Goal: Check status: Check status

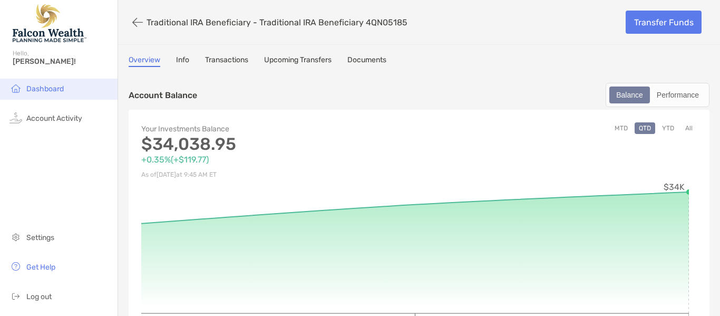
click at [48, 88] on span "Dashboard" at bounding box center [44, 88] width 37 height 9
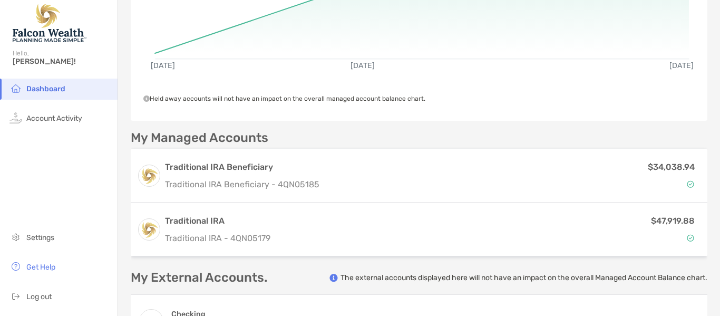
scroll to position [189, 0]
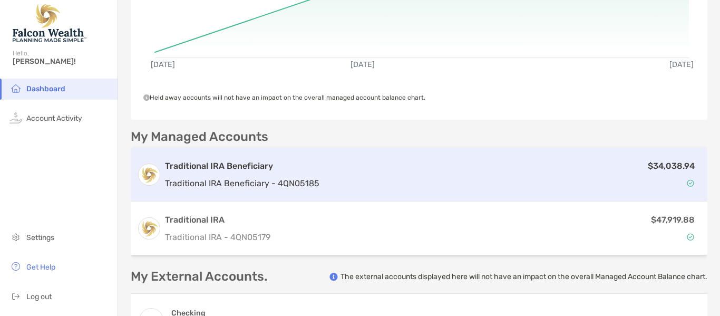
click at [663, 162] on p "$34,038.94" at bounding box center [671, 165] width 47 height 13
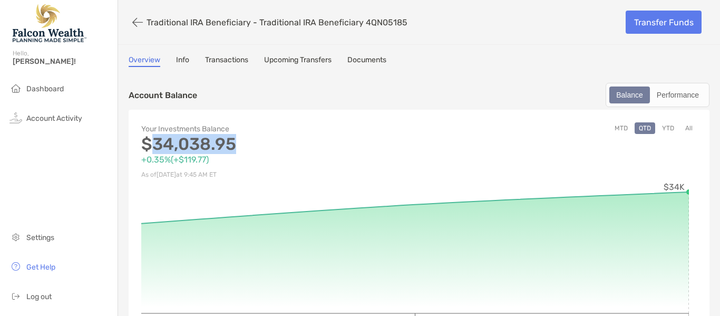
drag, startPoint x: 240, startPoint y: 141, endPoint x: 155, endPoint y: 140, distance: 85.4
click at [155, 140] on p "$34,038.95" at bounding box center [280, 144] width 278 height 13
copy p "34,038.95"
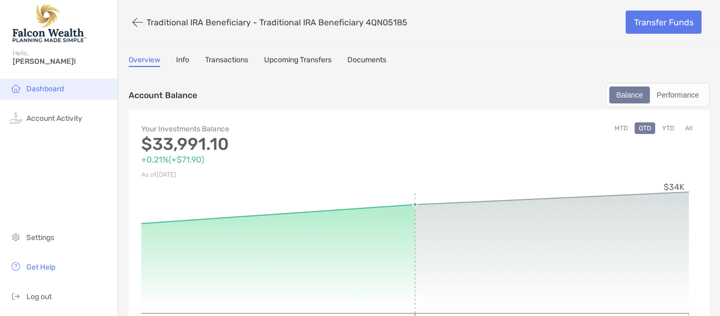
click at [34, 89] on span "Dashboard" at bounding box center [44, 88] width 37 height 9
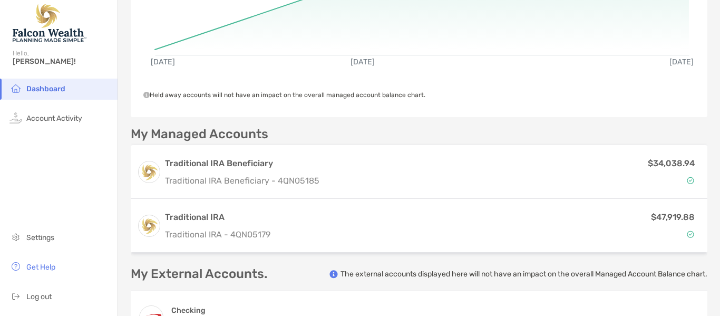
scroll to position [192, 0]
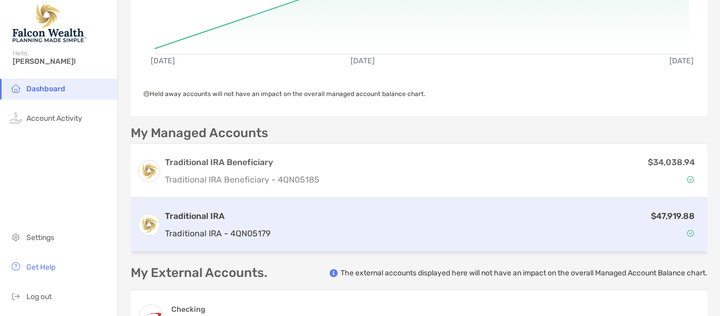
click at [652, 213] on p "$47,919.88" at bounding box center [673, 215] width 44 height 13
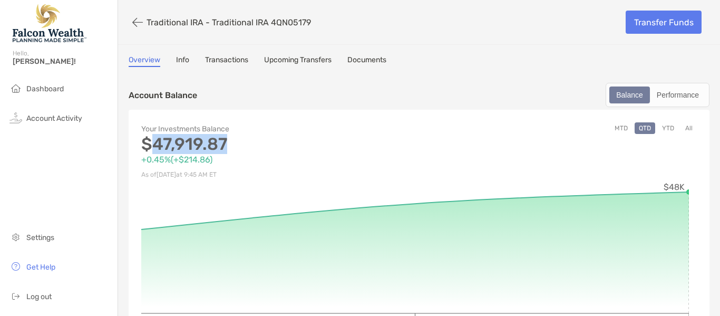
drag, startPoint x: 232, startPoint y: 144, endPoint x: 156, endPoint y: 142, distance: 75.9
click at [156, 142] on p "$47,919.87" at bounding box center [280, 144] width 278 height 13
copy p "47,919.87"
click at [131, 21] on button "button" at bounding box center [138, 23] width 18 height 20
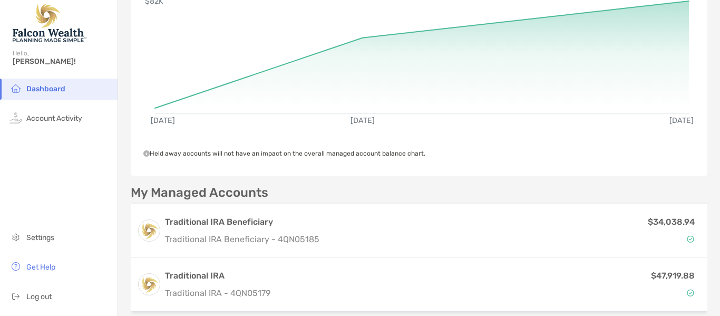
scroll to position [199, 0]
